Goal: Navigation & Orientation: Find specific page/section

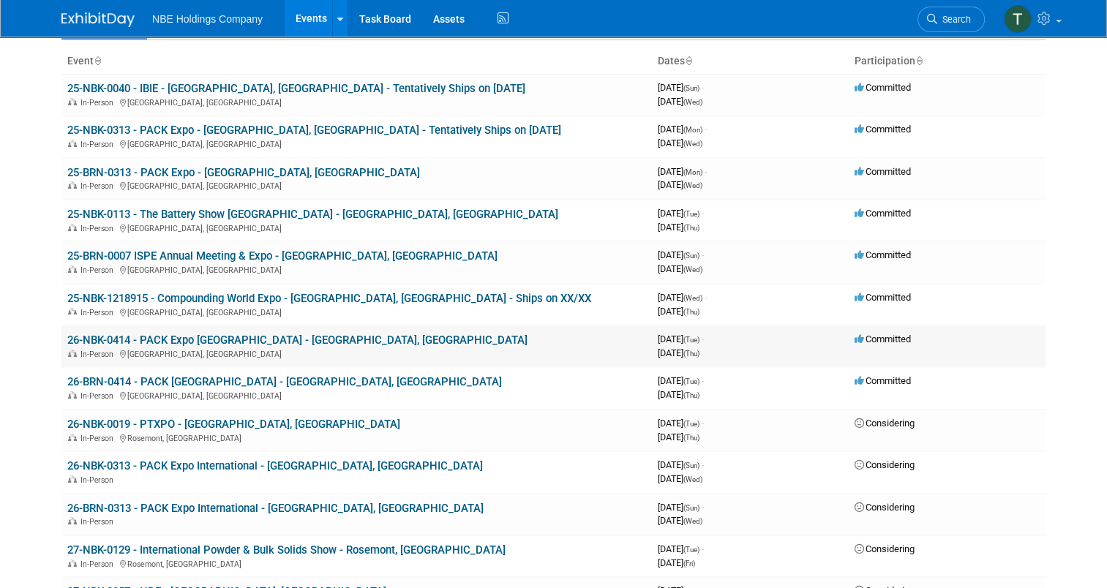
scroll to position [73, 0]
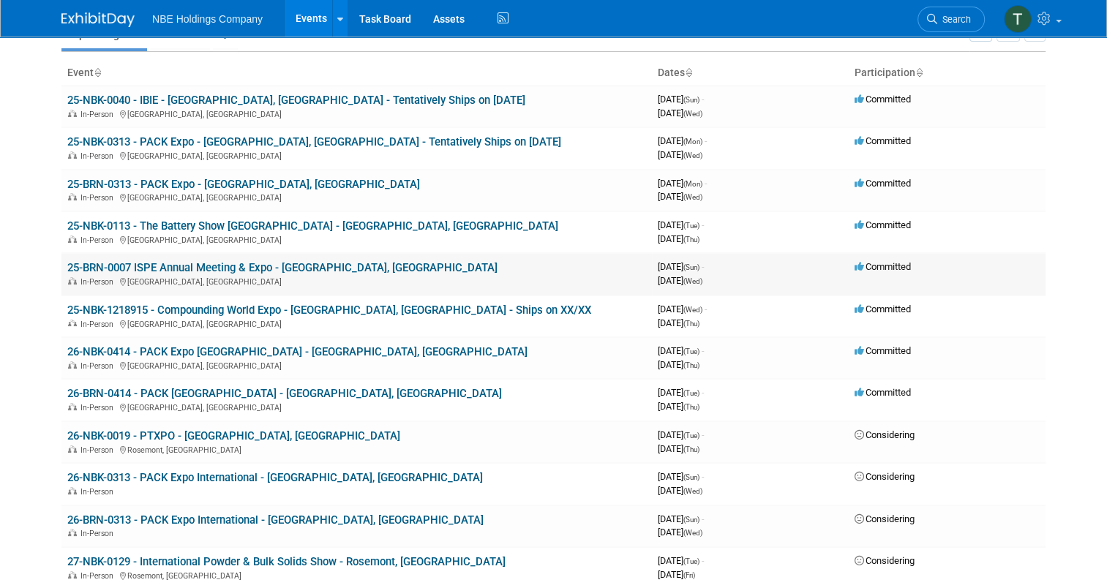
click at [305, 268] on link "25-BRN-0007 ISPE Annual Meeting & Expo - [GEOGRAPHIC_DATA], [GEOGRAPHIC_DATA]" at bounding box center [282, 267] width 430 height 13
click at [286, 309] on link "25-NBK-1218915 - Compounding World Expo - [GEOGRAPHIC_DATA], [GEOGRAPHIC_DATA] …" at bounding box center [329, 310] width 524 height 13
